Goal: Task Accomplishment & Management: Manage account settings

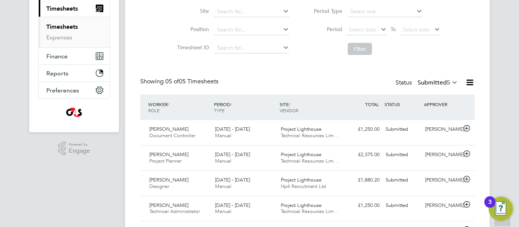
click at [62, 25] on link "Timesheets" at bounding box center [62, 26] width 32 height 7
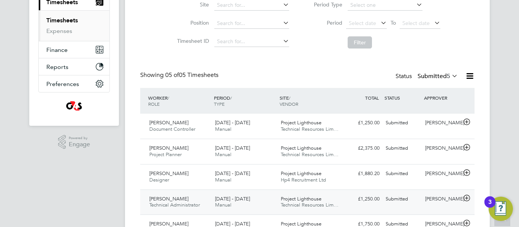
scroll to position [152, 0]
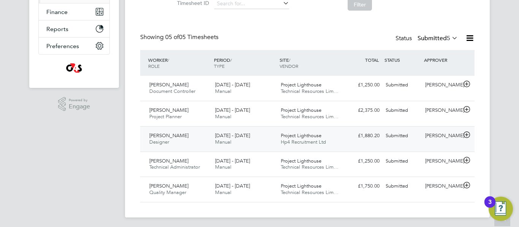
click at [468, 138] on icon at bounding box center [466, 135] width 9 height 6
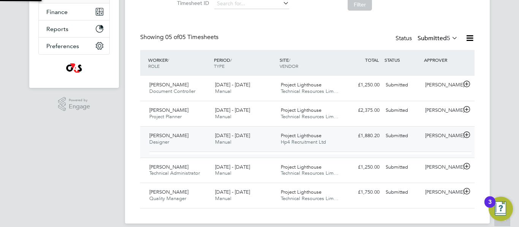
scroll to position [13, 74]
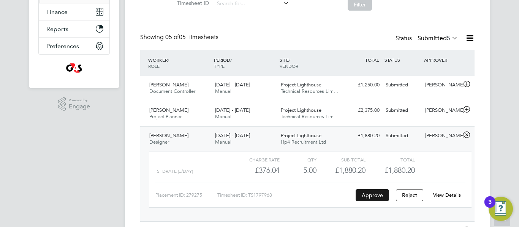
click at [371, 196] on button "Approve" at bounding box center [371, 195] width 33 height 12
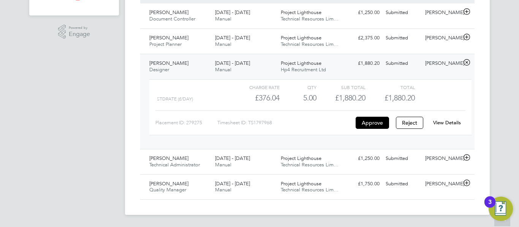
scroll to position [73, 0]
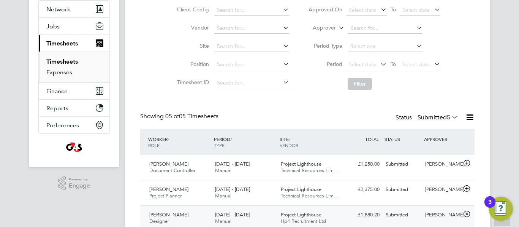
click at [59, 74] on link "Expenses" at bounding box center [59, 72] width 26 height 7
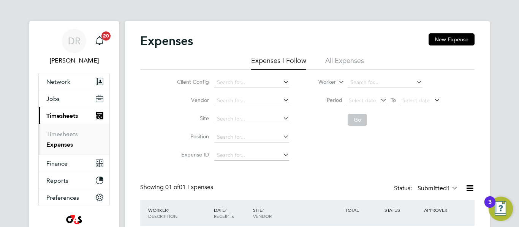
scroll to position [52, 0]
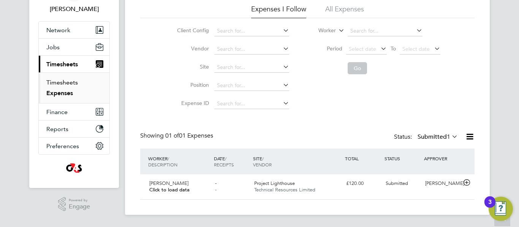
click at [63, 82] on link "Timesheets" at bounding box center [62, 82] width 32 height 7
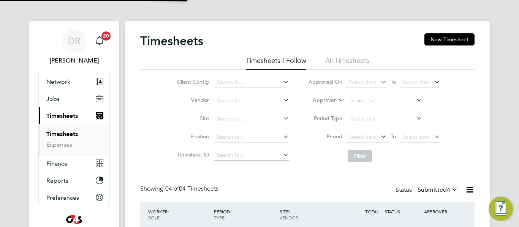
scroll to position [4, 4]
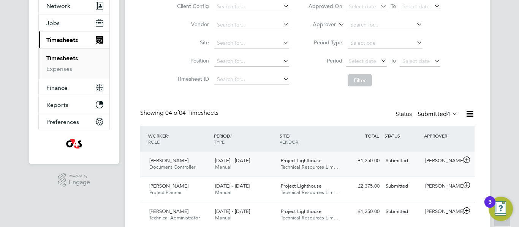
click at [466, 159] on icon at bounding box center [466, 160] width 9 height 6
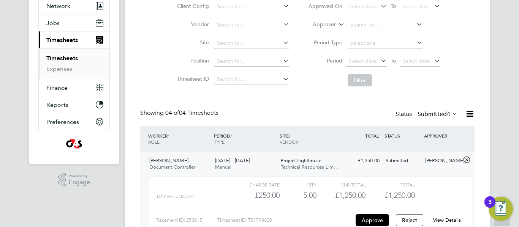
scroll to position [114, 0]
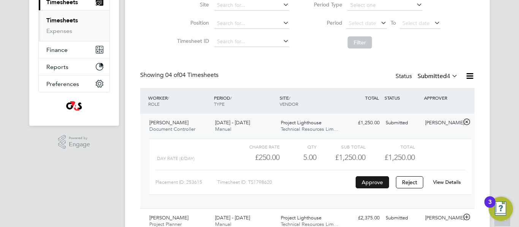
click at [364, 179] on button "Approve" at bounding box center [371, 183] width 33 height 12
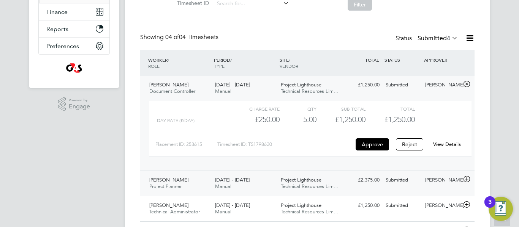
click at [465, 179] on icon at bounding box center [466, 180] width 9 height 6
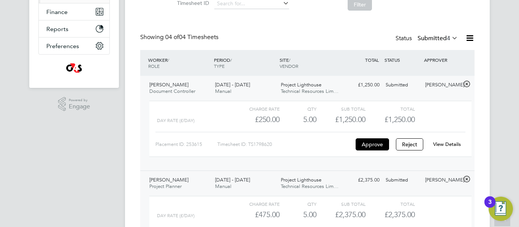
scroll to position [228, 0]
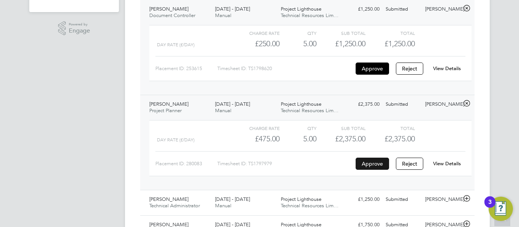
click at [376, 166] on button "Approve" at bounding box center [371, 164] width 33 height 12
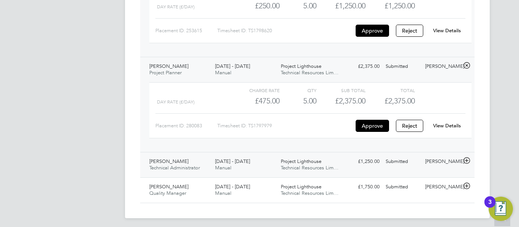
click at [467, 161] on icon at bounding box center [466, 161] width 9 height 6
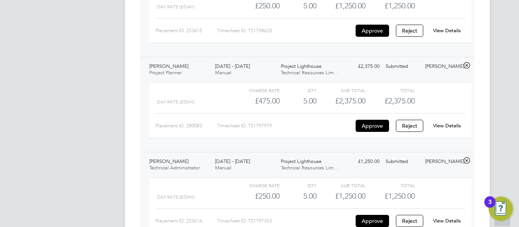
scroll to position [339, 0]
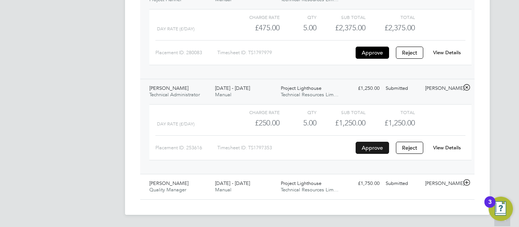
click at [373, 148] on button "Approve" at bounding box center [371, 148] width 33 height 12
click at [464, 185] on icon at bounding box center [466, 183] width 9 height 6
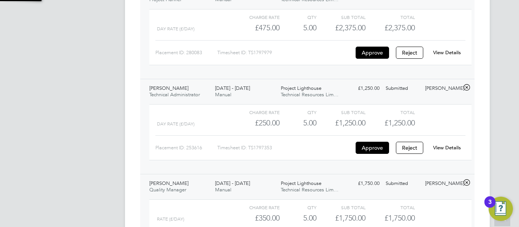
scroll to position [409, 0]
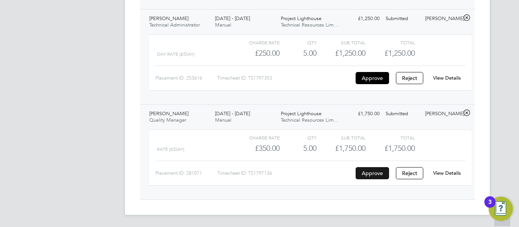
click at [367, 175] on button "Approve" at bounding box center [371, 173] width 33 height 12
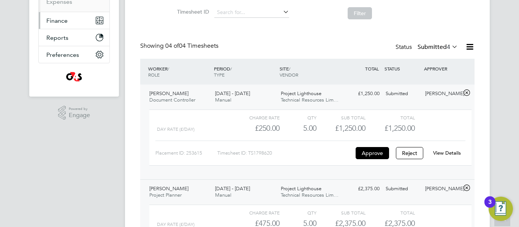
scroll to position [105, 0]
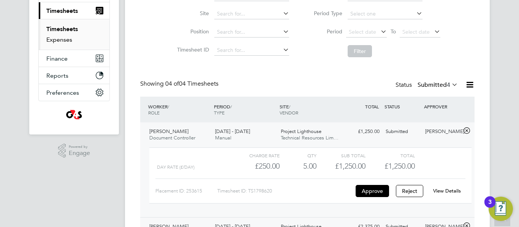
click at [60, 38] on link "Expenses" at bounding box center [59, 39] width 26 height 7
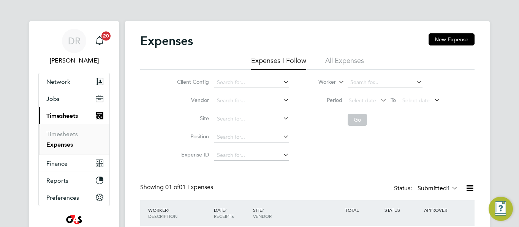
scroll to position [52, 0]
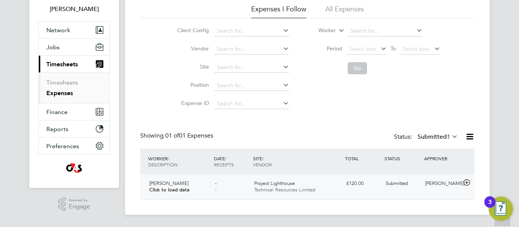
click at [467, 183] on icon at bounding box center [466, 183] width 9 height 6
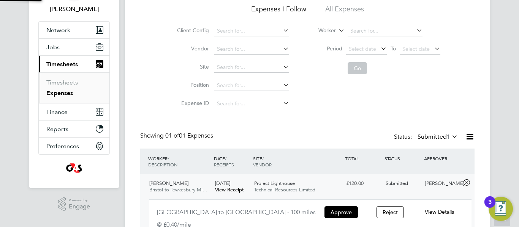
scroll to position [13, 137]
click at [338, 208] on button "Approve" at bounding box center [340, 213] width 33 height 12
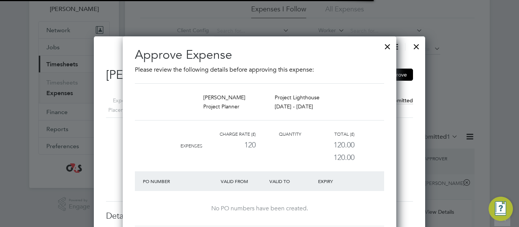
scroll to position [4, 4]
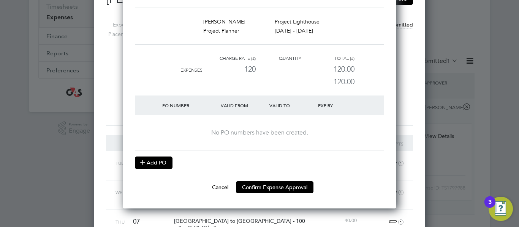
click at [151, 168] on button "Add PO" at bounding box center [154, 163] width 38 height 12
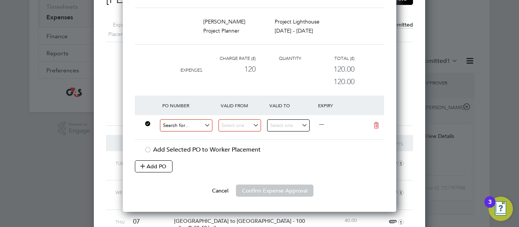
click at [189, 130] on input at bounding box center [186, 126] width 52 height 13
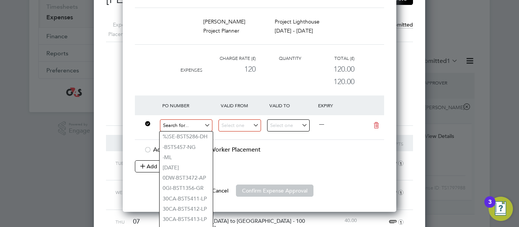
paste input "60ME109384"
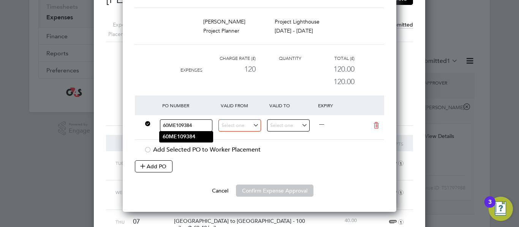
type input "60ME109384"
click at [180, 132] on li "60ME109384" at bounding box center [185, 137] width 53 height 10
type input "[DATE]"
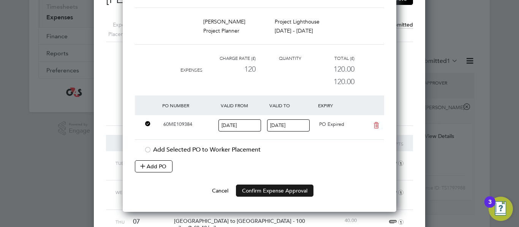
click at [282, 192] on button "Confirm Expense Approval" at bounding box center [274, 191] width 77 height 12
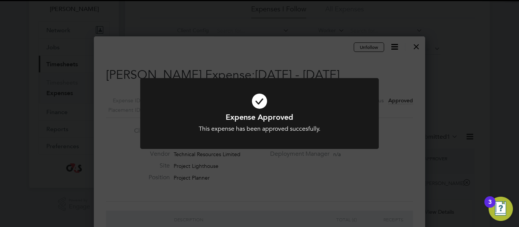
click at [409, 81] on div "Expense Approved This expense has been approved succesfully. Cancel Okay" at bounding box center [259, 113] width 519 height 227
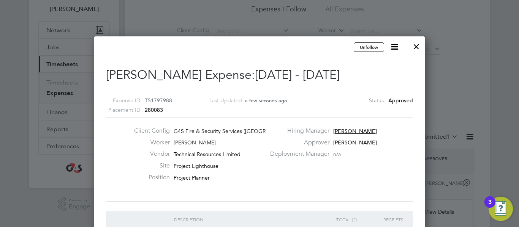
click at [422, 46] on div at bounding box center [416, 45] width 14 height 14
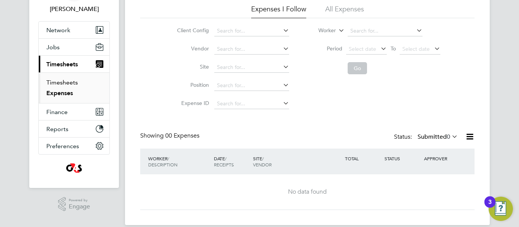
click at [62, 85] on link "Timesheets" at bounding box center [62, 82] width 32 height 7
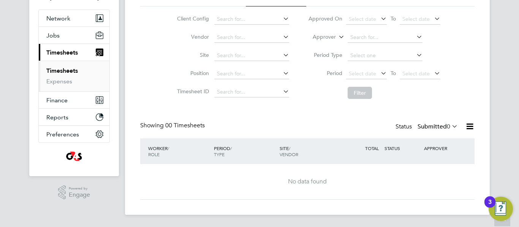
click at [45, 79] on ul "Timesheets Expenses" at bounding box center [74, 76] width 71 height 31
click at [47, 82] on link "Expenses" at bounding box center [59, 81] width 26 height 7
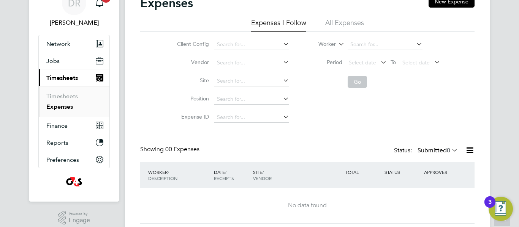
click at [442, 153] on label "Submitted 0" at bounding box center [437, 151] width 40 height 8
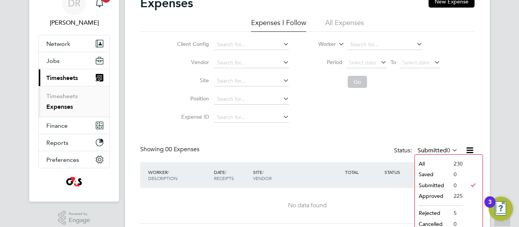
click at [430, 196] on li "Approved" at bounding box center [432, 196] width 35 height 11
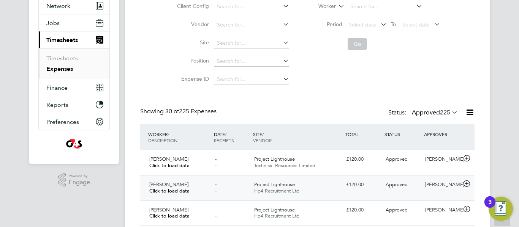
click at [462, 185] on icon at bounding box center [466, 184] width 9 height 6
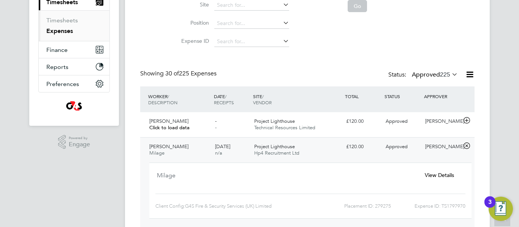
click at [447, 177] on span "View Details" at bounding box center [439, 175] width 29 height 7
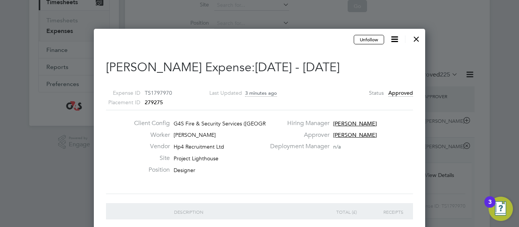
click at [395, 41] on icon at bounding box center [394, 39] width 9 height 9
click at [397, 93] on span "Approved" at bounding box center [400, 93] width 25 height 7
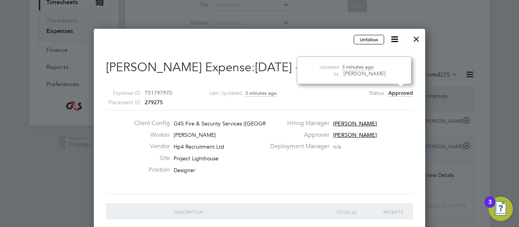
click at [357, 150] on div "Deployment Manager n/a" at bounding box center [340, 149] width 150 height 12
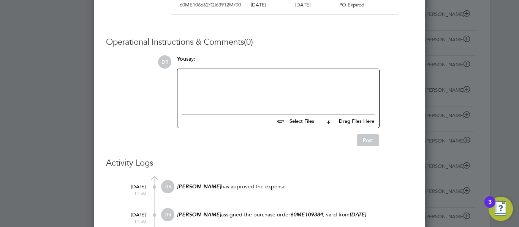
click at [265, 84] on div at bounding box center [278, 90] width 193 height 33
click at [283, 76] on div "Apologies this PO should be 60ME109384" at bounding box center [278, 90] width 193 height 33
click at [369, 139] on button "Post" at bounding box center [368, 140] width 22 height 12
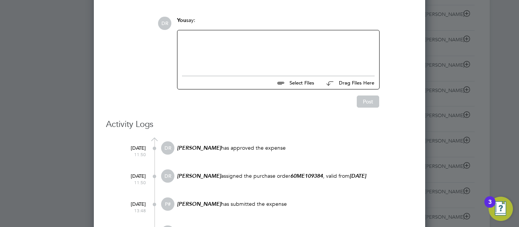
scroll to position [342, 0]
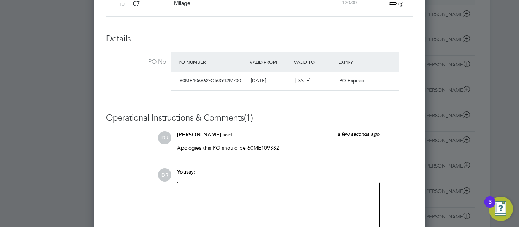
click at [199, 80] on span "60ME106662/QI63912M/00" at bounding box center [210, 80] width 61 height 6
click at [199, 71] on div "PO Number Valid From Valid To Expiry" at bounding box center [284, 62] width 228 height 20
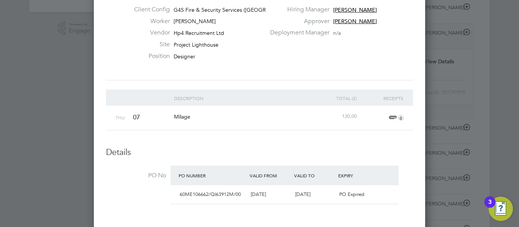
click at [188, 123] on div "Milage" at bounding box center [242, 117] width 140 height 22
click at [189, 117] on span "Milage" at bounding box center [182, 117] width 16 height 7
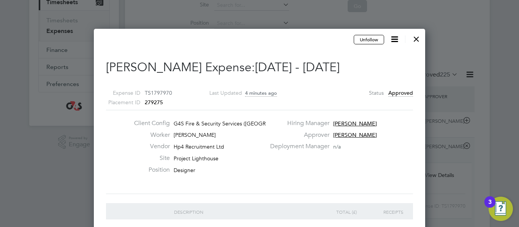
scroll to position [0, 0]
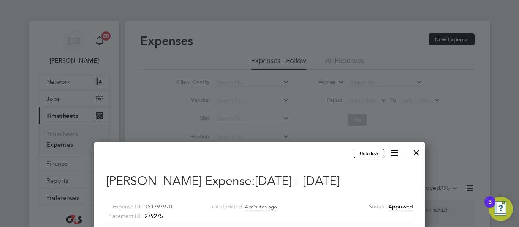
click at [412, 151] on div at bounding box center [416, 151] width 14 height 14
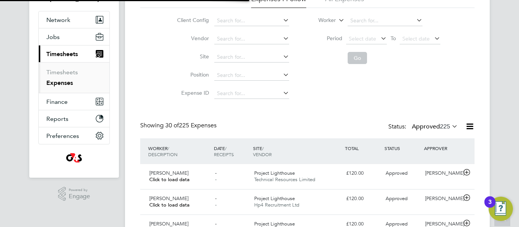
scroll to position [19, 66]
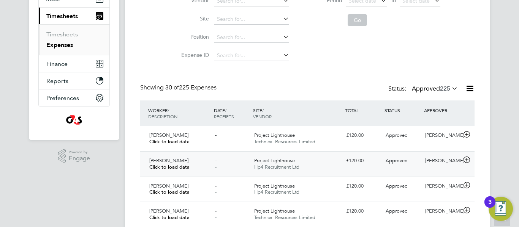
click at [271, 161] on span "Project Lighthouse" at bounding box center [274, 161] width 41 height 6
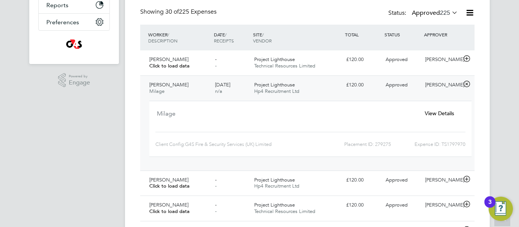
click at [445, 113] on span "View Details" at bounding box center [439, 113] width 29 height 7
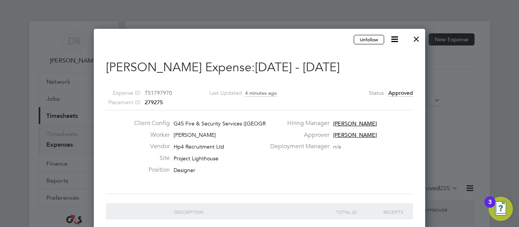
click at [385, 93] on div "Status Approved" at bounding box center [391, 92] width 44 height 9
click at [398, 92] on span "Approved" at bounding box center [400, 93] width 25 height 7
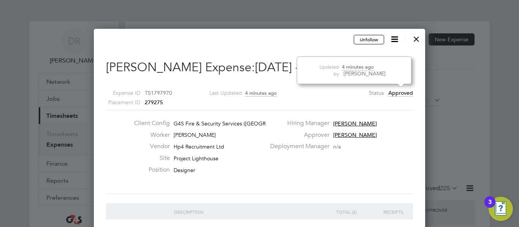
click at [398, 92] on span "Approved" at bounding box center [400, 93] width 25 height 7
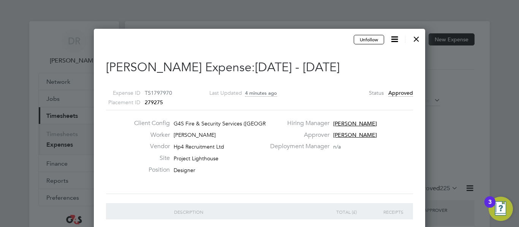
click at [377, 98] on div "Expense ID TS1797970 Placement ID 279275 Last Updated 4 minutes ago Status Appr…" at bounding box center [259, 94] width 307 height 31
click at [377, 96] on label "Status" at bounding box center [376, 92] width 15 height 9
click at [247, 87] on div "Expense ID TS1797970 Placement ID 279275 Last Updated 4 minutes ago Status Appr…" at bounding box center [259, 94] width 307 height 31
click at [398, 43] on icon at bounding box center [394, 39] width 9 height 9
click at [224, 126] on div "Client Config G4S Fire & Security Services (UK) Li…" at bounding box center [197, 126] width 138 height 12
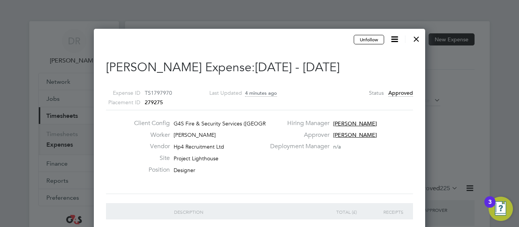
click at [415, 37] on div at bounding box center [416, 37] width 14 height 14
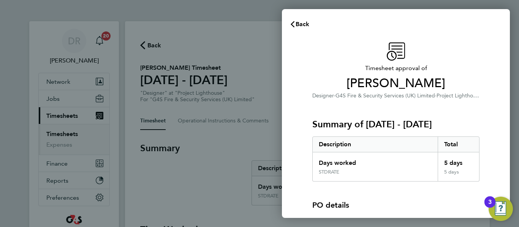
scroll to position [93, 0]
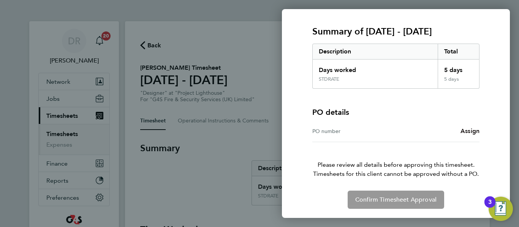
click at [466, 128] on span "Assign" at bounding box center [469, 131] width 19 height 7
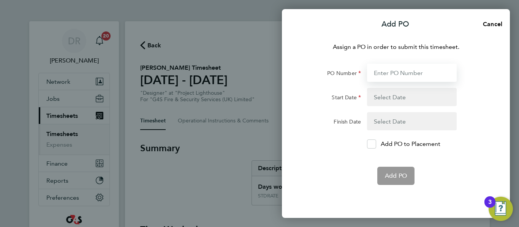
click at [409, 74] on input "PO Number" at bounding box center [412, 73] width 90 height 18
paste input "60ME109384"
type input "60ME109382"
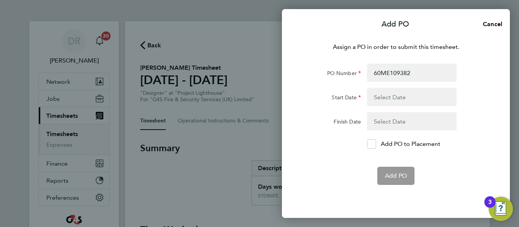
click at [404, 96] on button "button" at bounding box center [412, 97] width 90 height 18
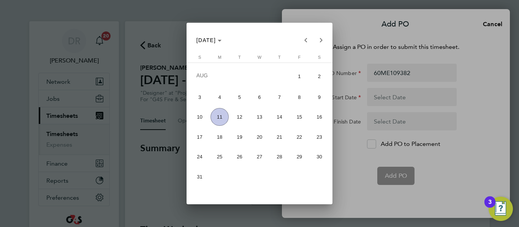
click at [204, 97] on span "3" at bounding box center [200, 97] width 18 height 18
type input "03 Aug 25"
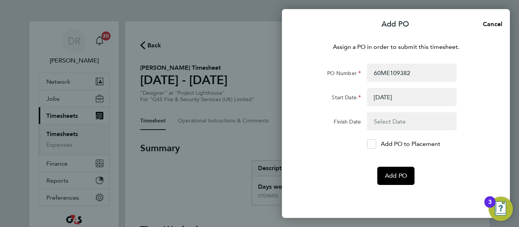
click at [436, 130] on button "button" at bounding box center [412, 121] width 90 height 18
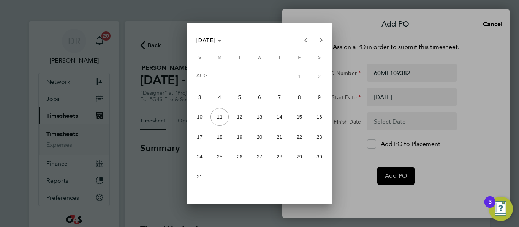
click at [303, 93] on span "8" at bounding box center [299, 97] width 18 height 18
type input "08 Aug 25"
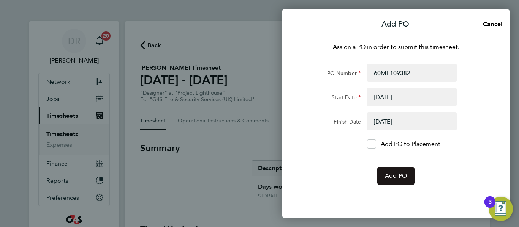
click at [394, 178] on span "Add PO" at bounding box center [396, 176] width 22 height 8
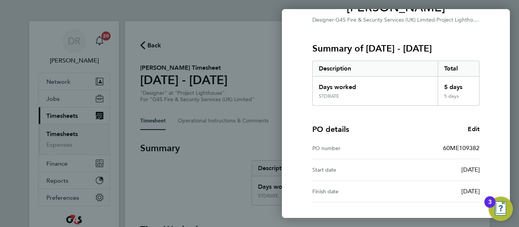
scroll to position [136, 0]
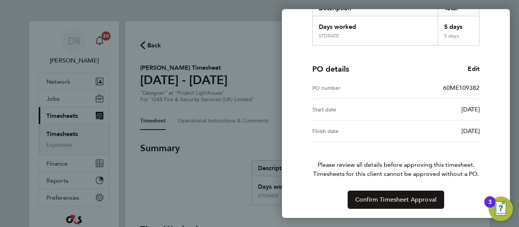
click at [395, 196] on span "Confirm Timesheet Approval" at bounding box center [395, 200] width 81 height 8
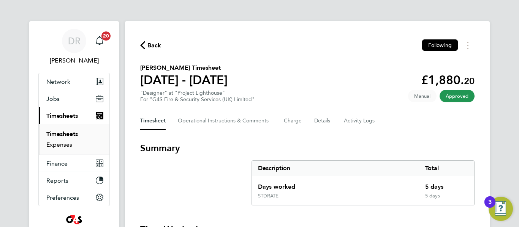
click at [64, 147] on link "Expenses" at bounding box center [59, 144] width 26 height 7
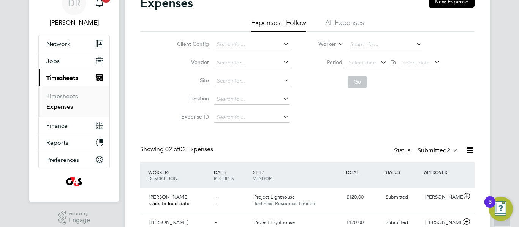
scroll to position [76, 0]
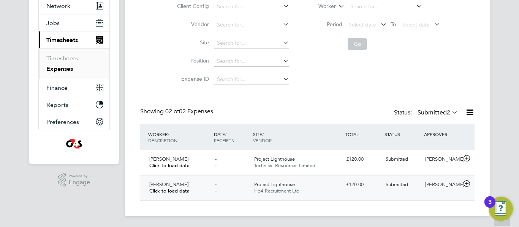
click at [466, 185] on icon at bounding box center [466, 184] width 9 height 6
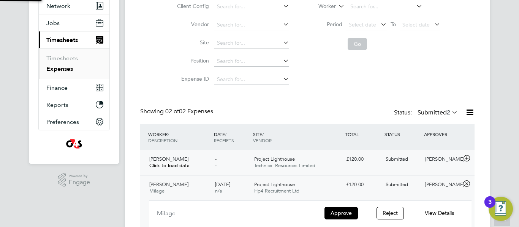
scroll to position [114, 0]
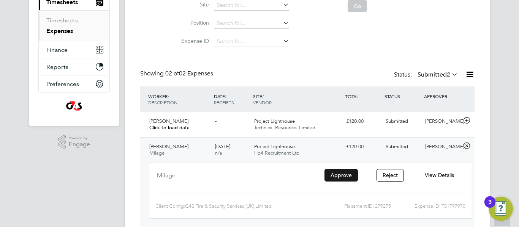
click at [331, 175] on button "Approve" at bounding box center [340, 175] width 33 height 12
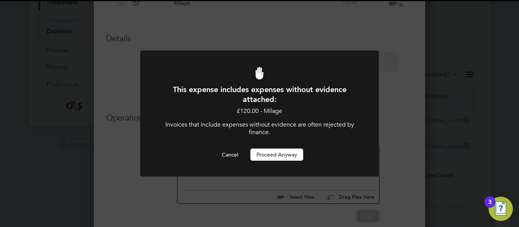
click at [268, 156] on button "Proceed Anyway" at bounding box center [276, 155] width 53 height 12
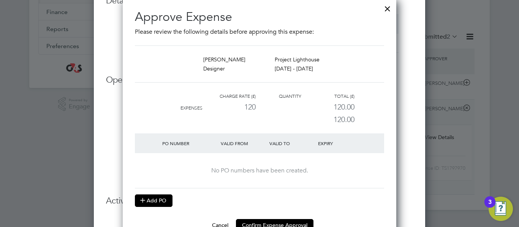
click at [162, 200] on button "Add PO" at bounding box center [154, 201] width 38 height 12
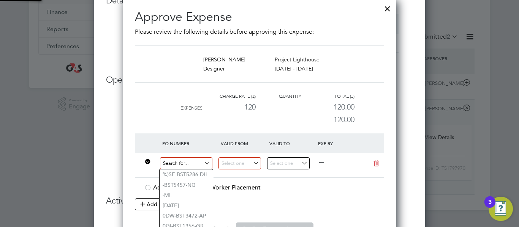
click at [201, 163] on input at bounding box center [186, 164] width 52 height 13
paste input "60ME109384"
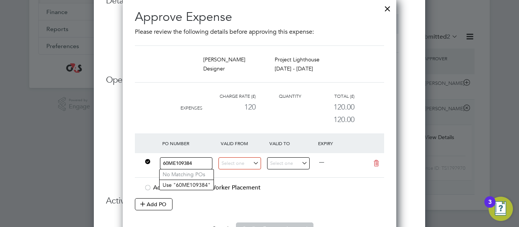
type input "60ME109384"
click at [263, 176] on div "60ME109384 —" at bounding box center [259, 165] width 249 height 25
click at [237, 164] on input at bounding box center [239, 164] width 43 height 13
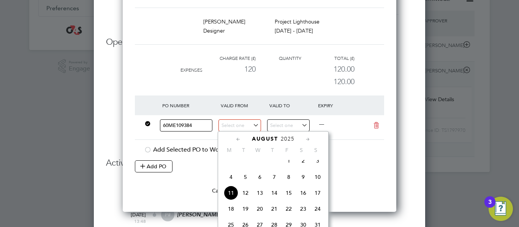
click at [232, 181] on span "4" at bounding box center [231, 177] width 14 height 14
type input "[DATE]"
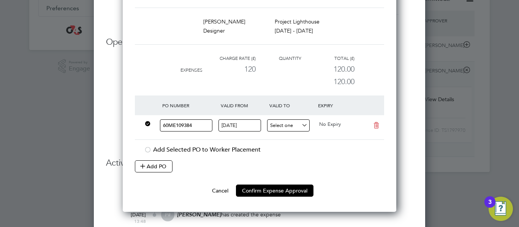
click at [307, 122] on input at bounding box center [288, 126] width 43 height 13
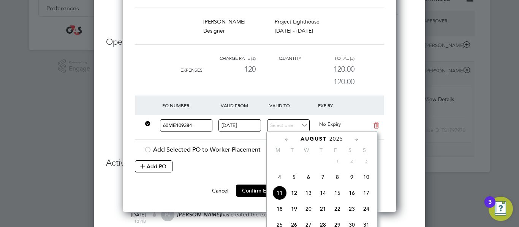
click at [352, 184] on span "9" at bounding box center [351, 177] width 14 height 14
type input "[DATE]"
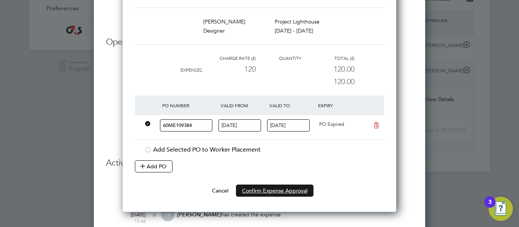
click at [279, 190] on button "Confirm Expense Approval" at bounding box center [274, 191] width 77 height 12
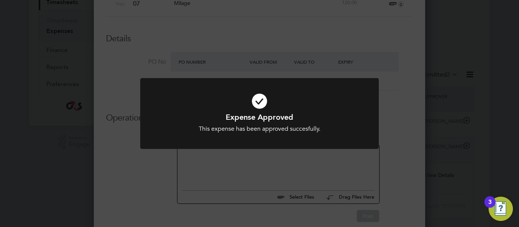
click at [293, 61] on div "Expense Approved This expense has been approved succesfully. Cancel Okay" at bounding box center [259, 113] width 519 height 227
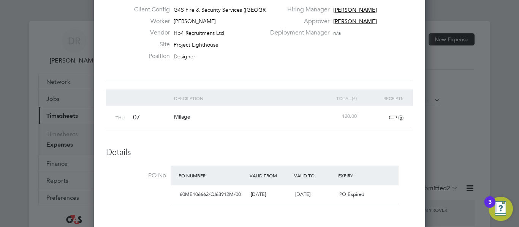
click at [518, 127] on div at bounding box center [259, 113] width 519 height 227
click at [469, 110] on div at bounding box center [259, 113] width 519 height 227
click at [33, 6] on div at bounding box center [259, 113] width 519 height 227
drag, startPoint x: 37, startPoint y: 31, endPoint x: 43, endPoint y: 92, distance: 61.0
click at [37, 34] on div at bounding box center [259, 113] width 519 height 227
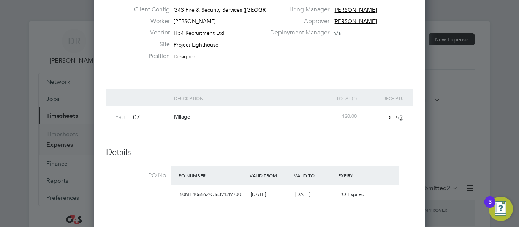
click at [43, 93] on div at bounding box center [259, 113] width 519 height 227
click at [35, 50] on div at bounding box center [259, 113] width 519 height 227
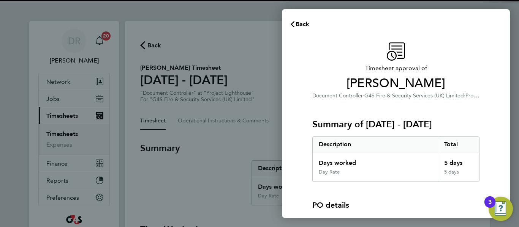
scroll to position [93, 0]
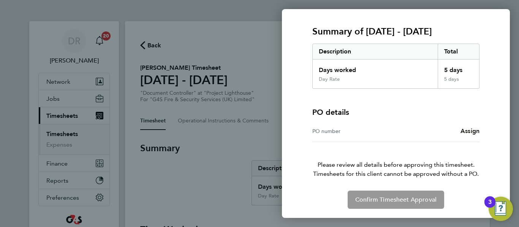
click at [467, 129] on span "Assign" at bounding box center [469, 131] width 19 height 7
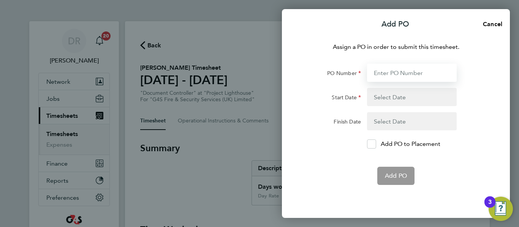
click at [396, 74] on input "PO Number" at bounding box center [412, 73] width 90 height 18
paste input "60ME109384"
type input "60ME109384"
type input "04 Aug 25"
type input "09 Aug 25"
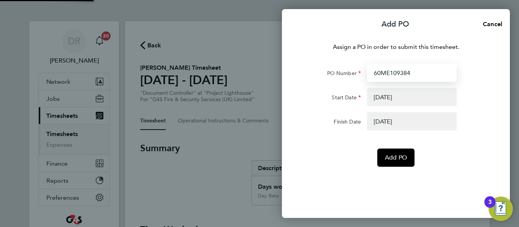
type input "60ME10938"
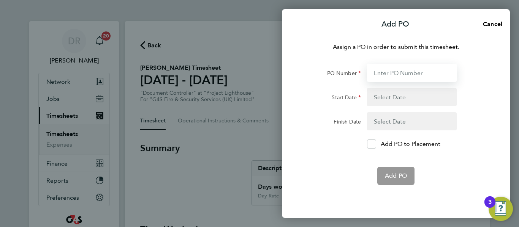
paste input "60ME109384"
type input "60ME109384"
type input "04 Aug 25"
type input "09 Aug 25"
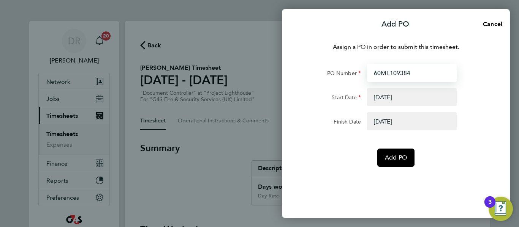
type input "60ME109384"
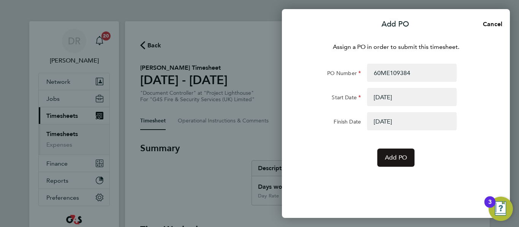
click at [392, 161] on span "Add PO" at bounding box center [396, 158] width 22 height 8
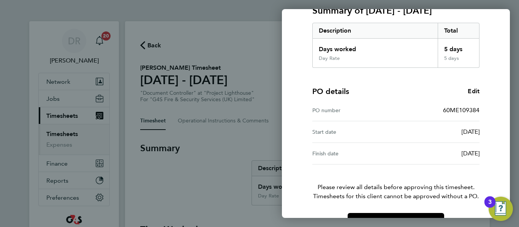
scroll to position [136, 0]
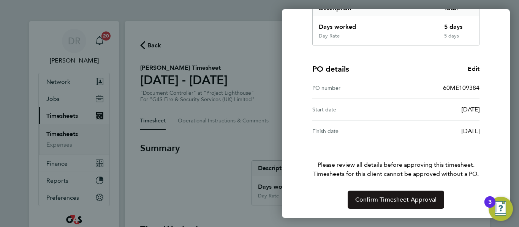
click at [391, 200] on span "Confirm Timesheet Approval" at bounding box center [395, 200] width 81 height 8
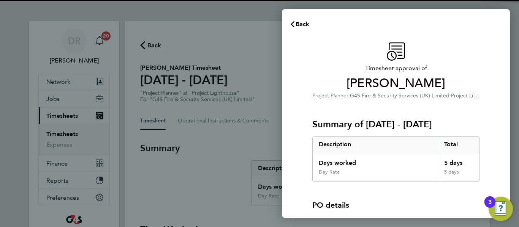
scroll to position [76, 0]
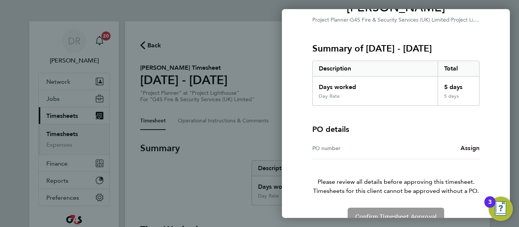
click at [476, 148] on span "Assign" at bounding box center [469, 148] width 19 height 7
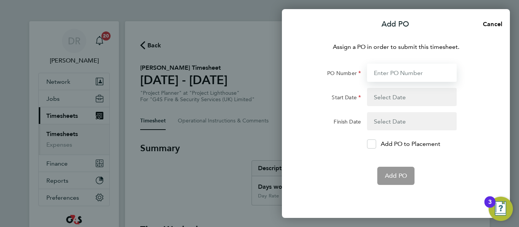
click at [391, 81] on input "PO Number" at bounding box center [412, 73] width 90 height 18
paste input "60ME109384"
type input "60ME109384"
type input "04 Aug 25"
type input "09 Aug 25"
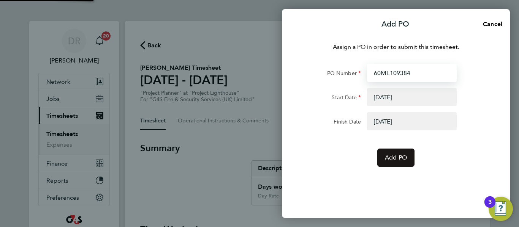
type input "60ME109384"
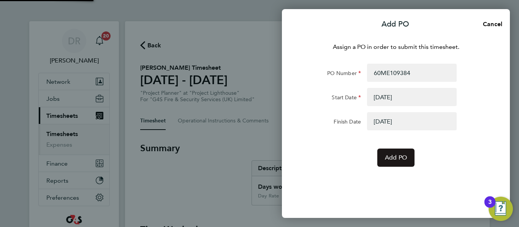
click at [392, 154] on button "Add PO" at bounding box center [395, 158] width 37 height 18
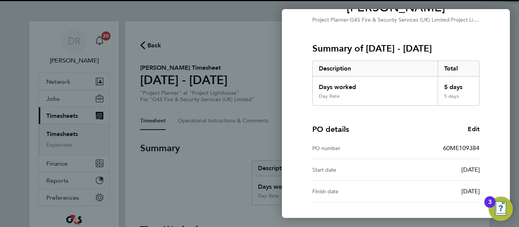
scroll to position [136, 0]
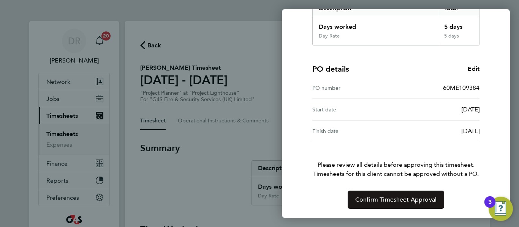
click at [394, 200] on span "Confirm Timesheet Approval" at bounding box center [395, 200] width 81 height 8
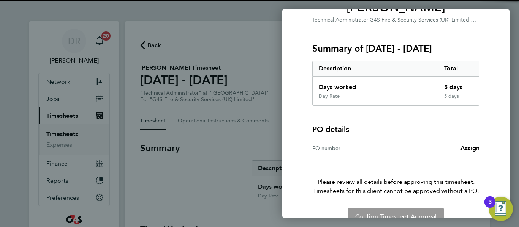
scroll to position [93, 0]
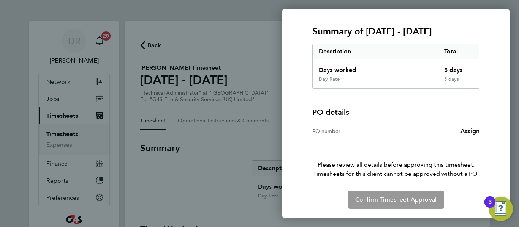
click at [465, 129] on span "Assign" at bounding box center [469, 131] width 19 height 7
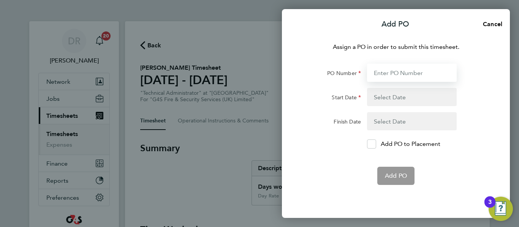
click at [408, 72] on input "PO Number" at bounding box center [412, 73] width 90 height 18
paste input "60ME109384"
type input "60ME109384"
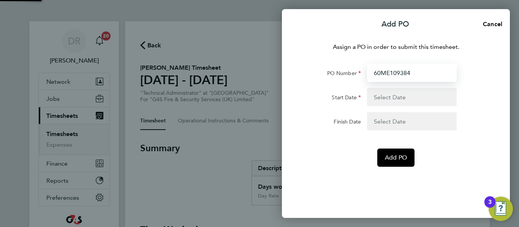
type input "[DATE]"
type input "60ME109384"
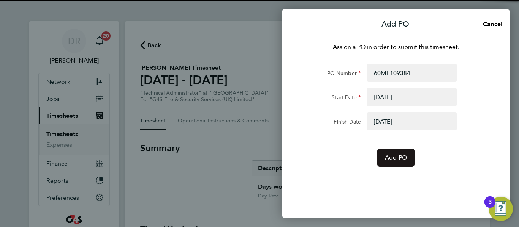
click at [385, 156] on span "Add PO" at bounding box center [396, 158] width 22 height 8
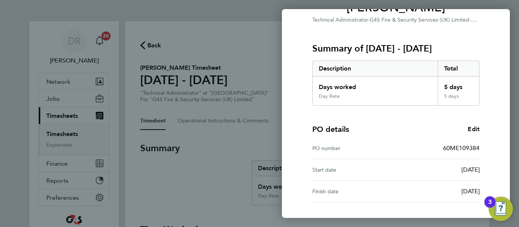
scroll to position [136, 0]
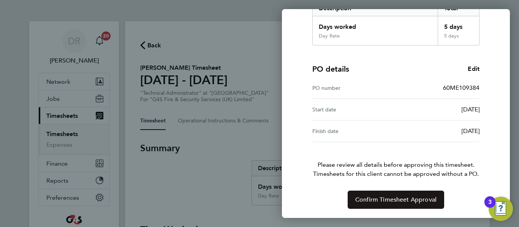
click at [404, 198] on span "Confirm Timesheet Approval" at bounding box center [395, 200] width 81 height 8
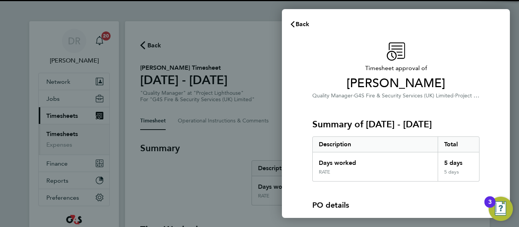
scroll to position [76, 0]
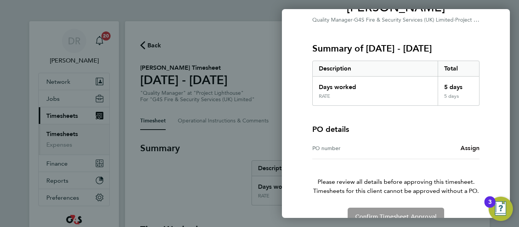
click at [469, 151] on span "Assign" at bounding box center [469, 148] width 19 height 7
